Goal: Go to known website: Access a specific website the user already knows

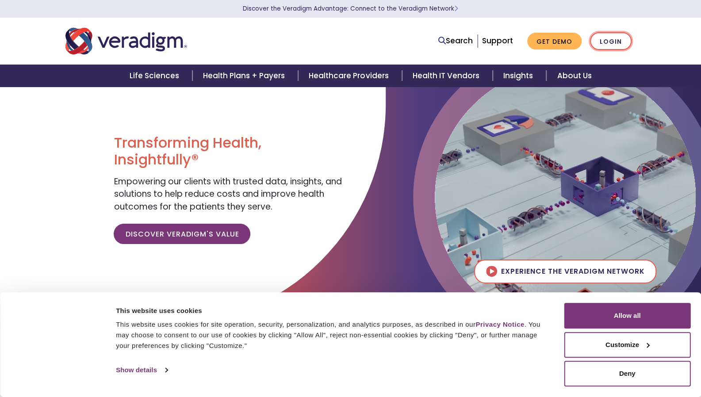
click at [615, 39] on link "Login" at bounding box center [611, 41] width 42 height 18
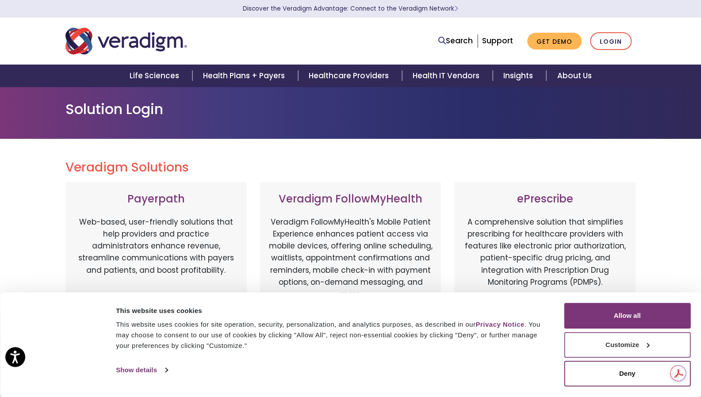
click at [648, 342] on button "Customize" at bounding box center [626, 345] width 126 height 26
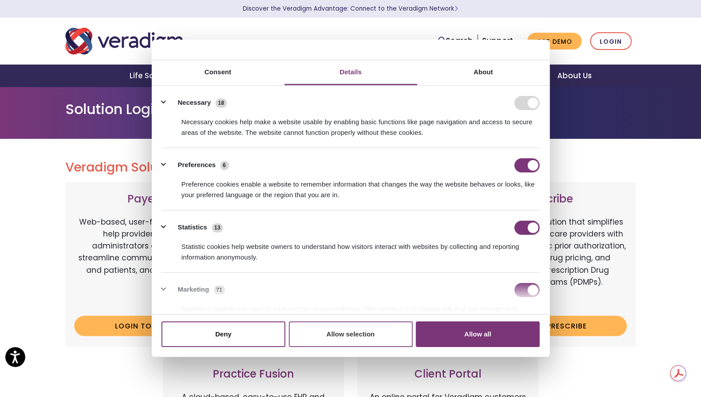
click at [326, 340] on button "Allow selection" at bounding box center [351, 334] width 124 height 26
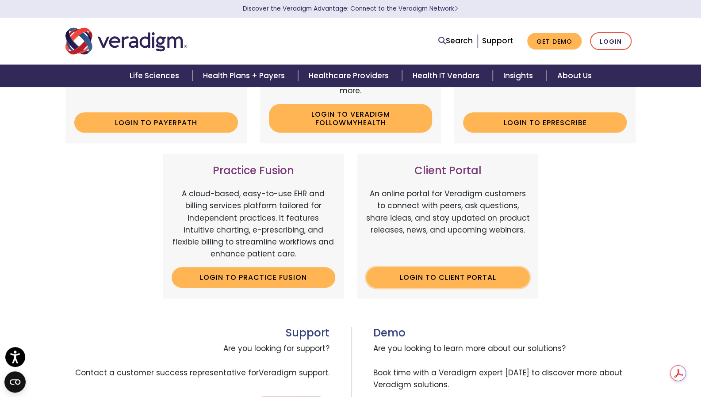
scroll to position [219, 0]
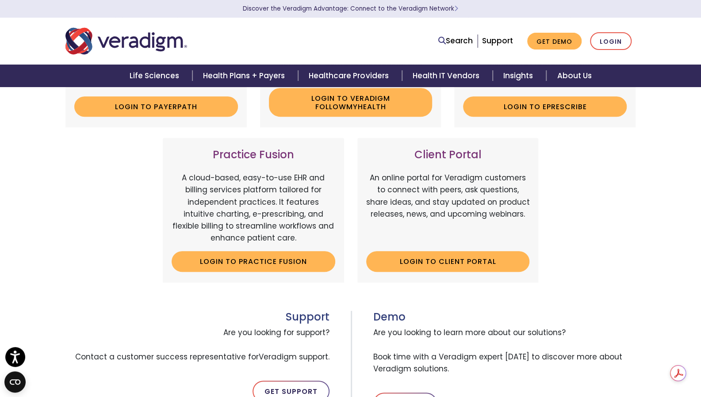
click at [327, 273] on div "Practice Fusion A cloud-based, easy-to-use EHR and billing services platform ta…" at bounding box center [253, 210] width 181 height 144
click at [299, 252] on link "Login to Practice Fusion" at bounding box center [253, 261] width 164 height 20
